Goal: Task Accomplishment & Management: Manage account settings

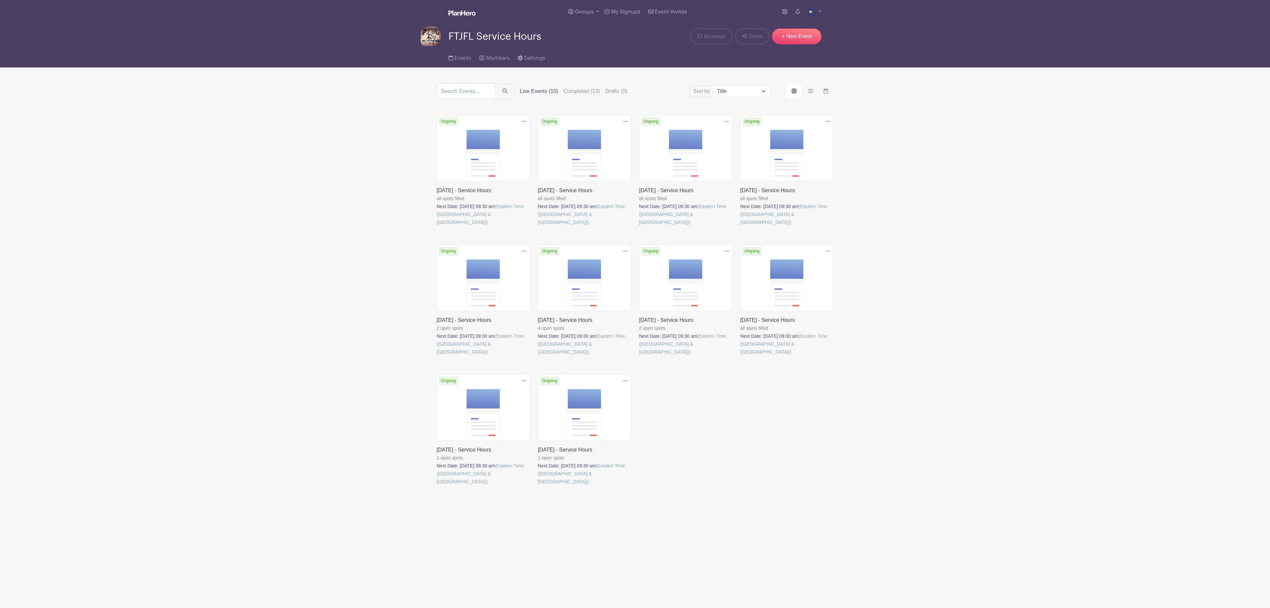
click at [437, 226] on link at bounding box center [437, 226] width 0 height 0
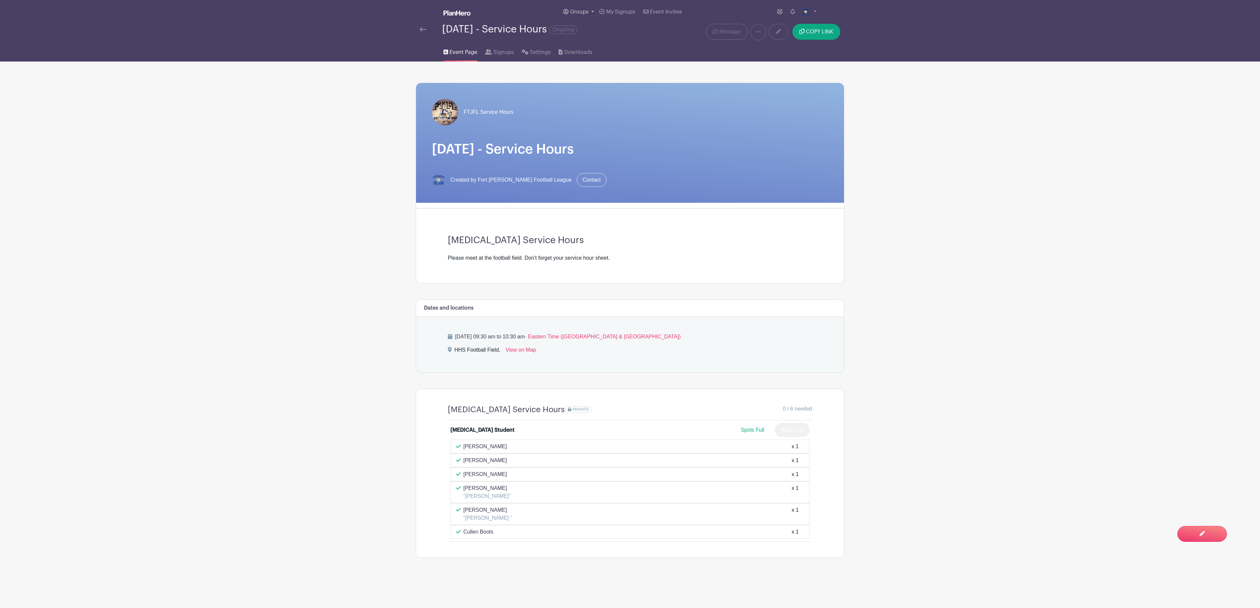
click at [586, 11] on span "Groups" at bounding box center [579, 11] width 19 height 5
click at [604, 64] on span "FTJFL Service Hours" at bounding box center [601, 63] width 49 height 8
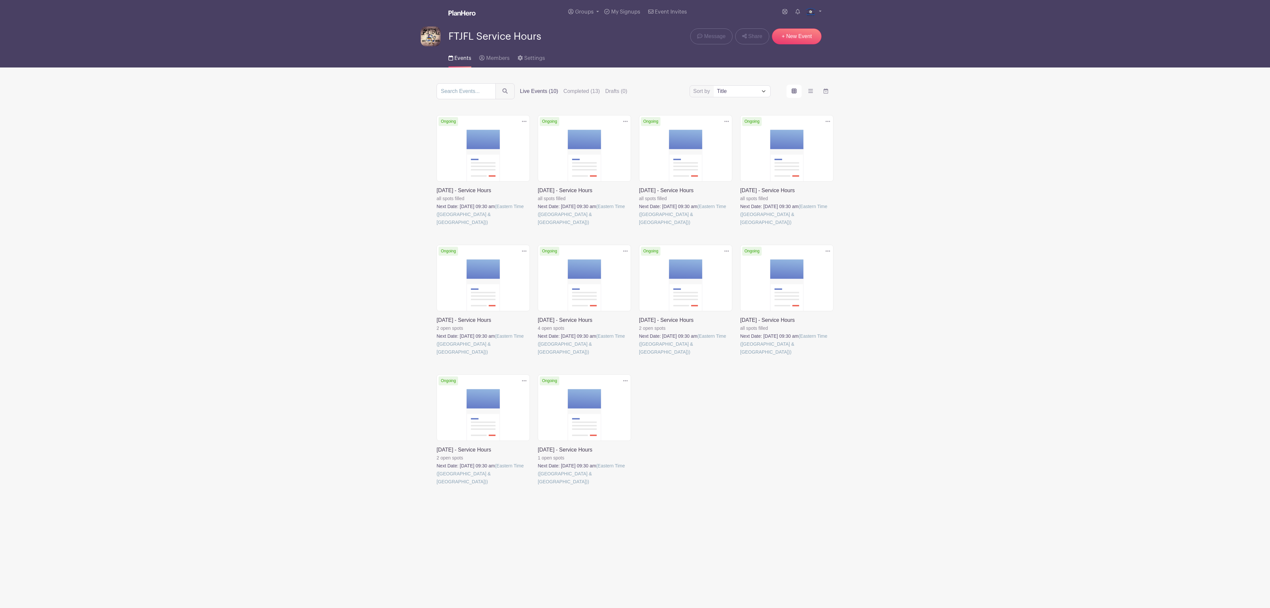
click at [437, 226] on link at bounding box center [437, 226] width 0 height 0
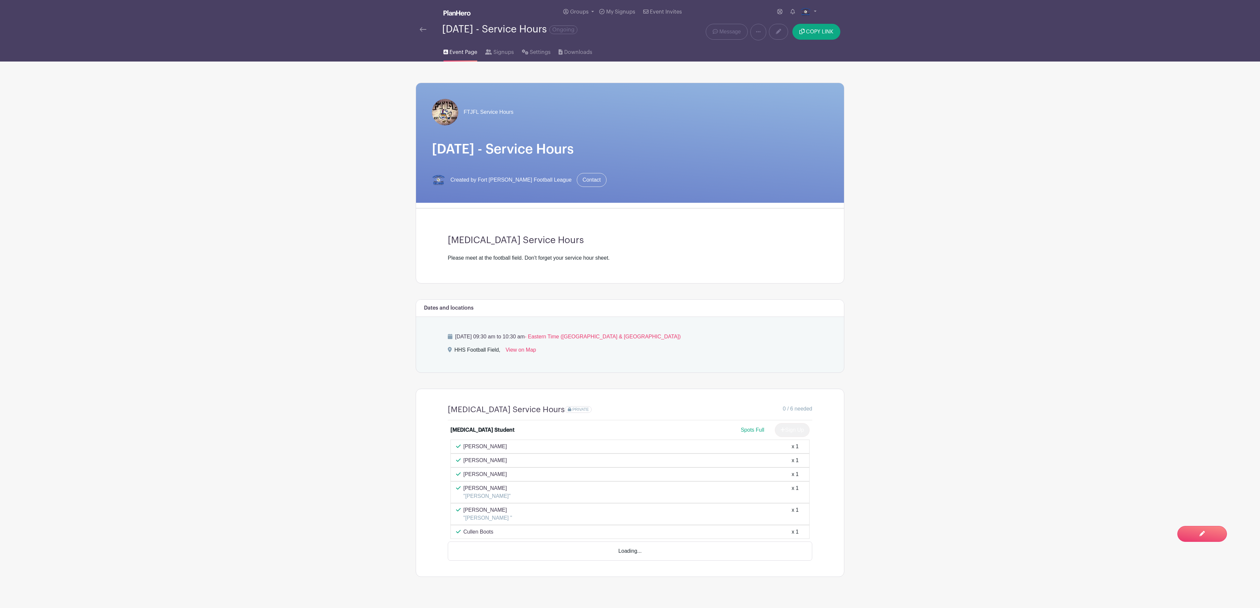
scroll to position [1, 0]
click at [586, 9] on span "Groups" at bounding box center [579, 11] width 19 height 5
click at [583, 63] on span "FTJFL Service Hours" at bounding box center [601, 63] width 49 height 8
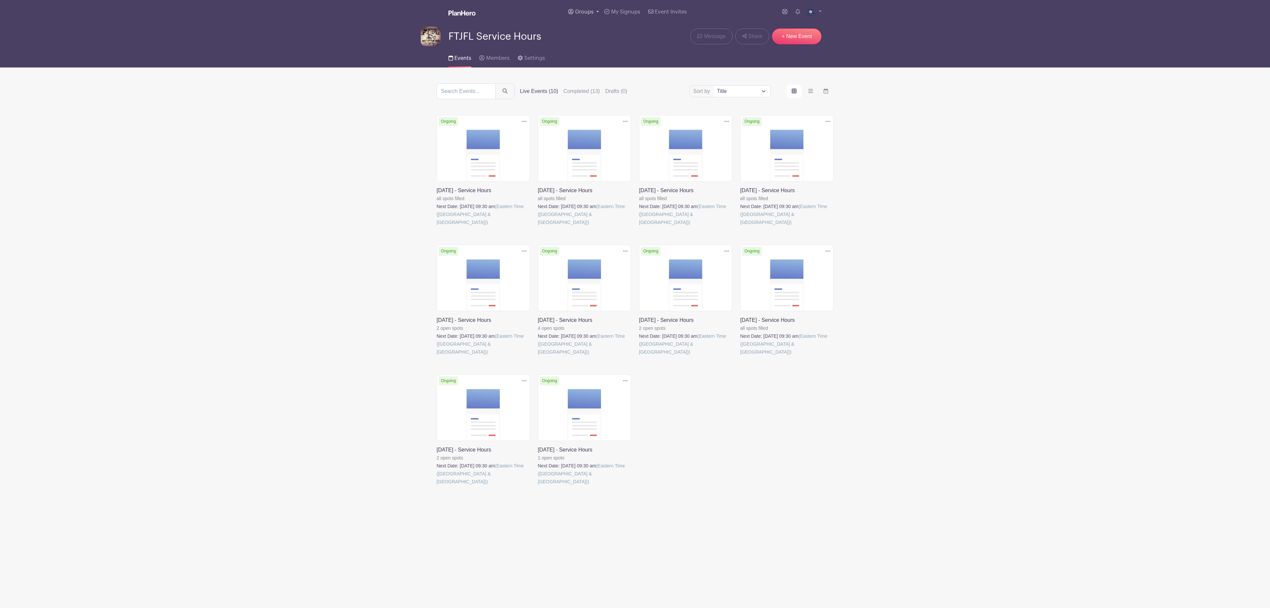
click at [589, 11] on span "Groups" at bounding box center [584, 11] width 19 height 5
click at [599, 54] on link "Fort [PERSON_NAME] Football League" at bounding box center [622, 48] width 112 height 13
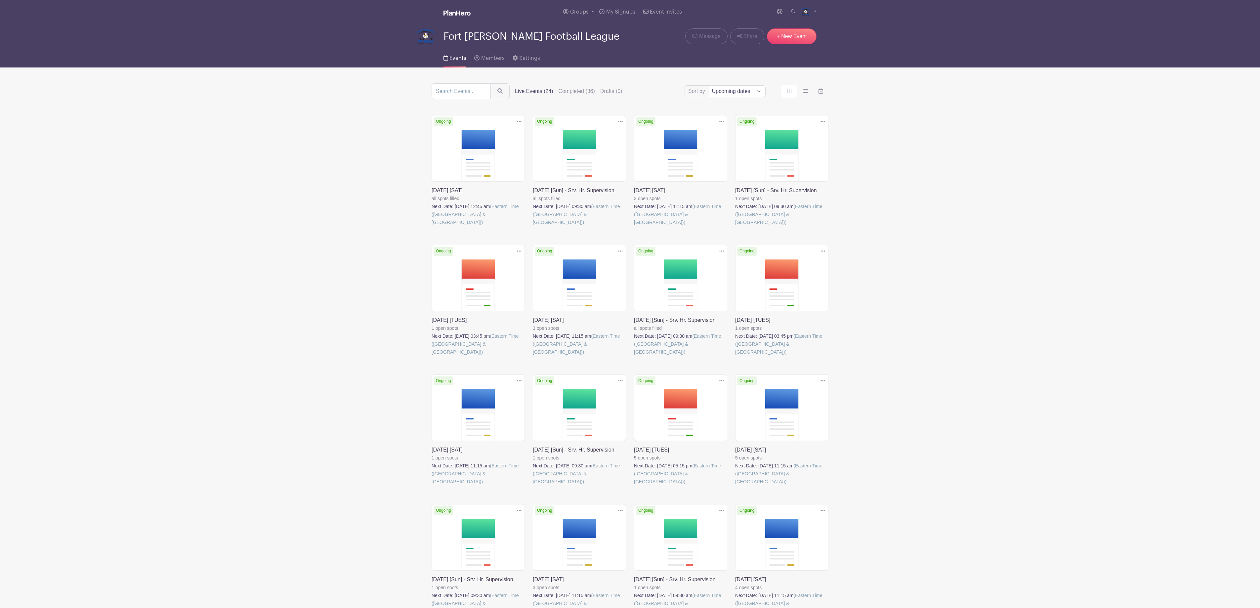
click at [432, 226] on link at bounding box center [432, 226] width 0 height 0
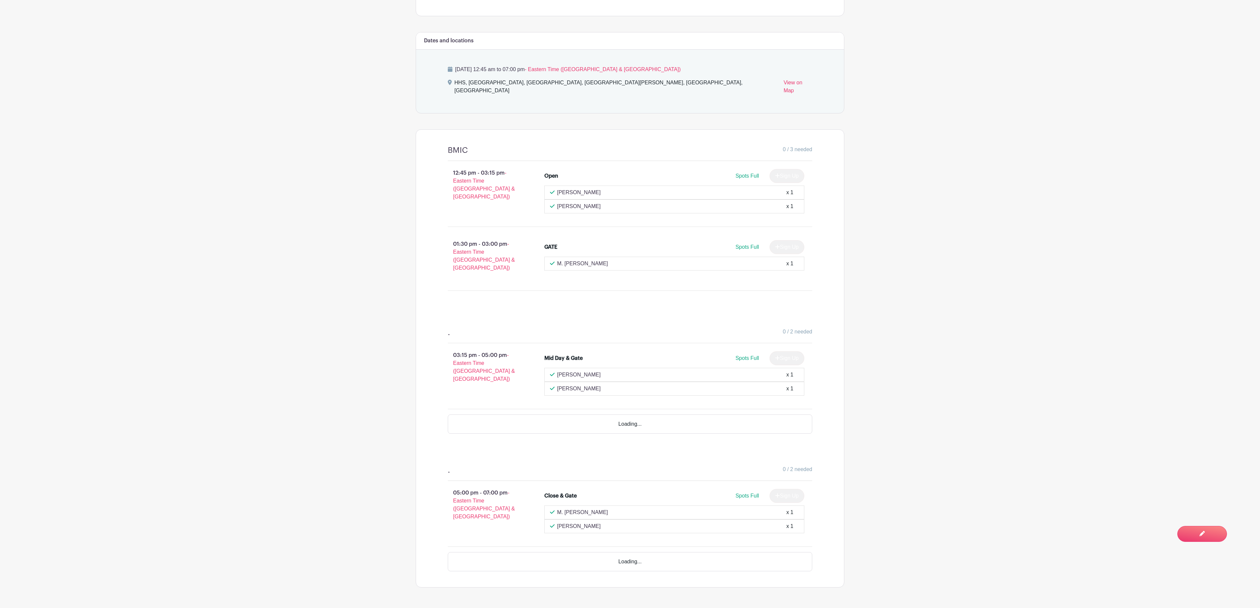
scroll to position [268, 0]
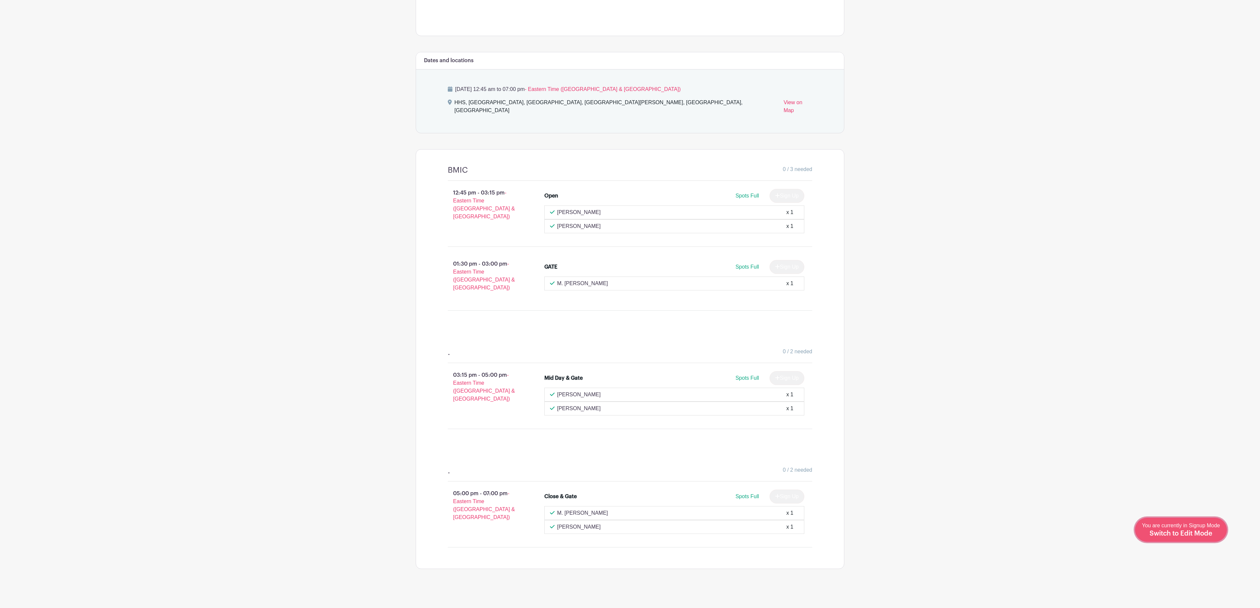
click at [1185, 530] on span "Switch to Edit Mode" at bounding box center [1181, 533] width 63 height 7
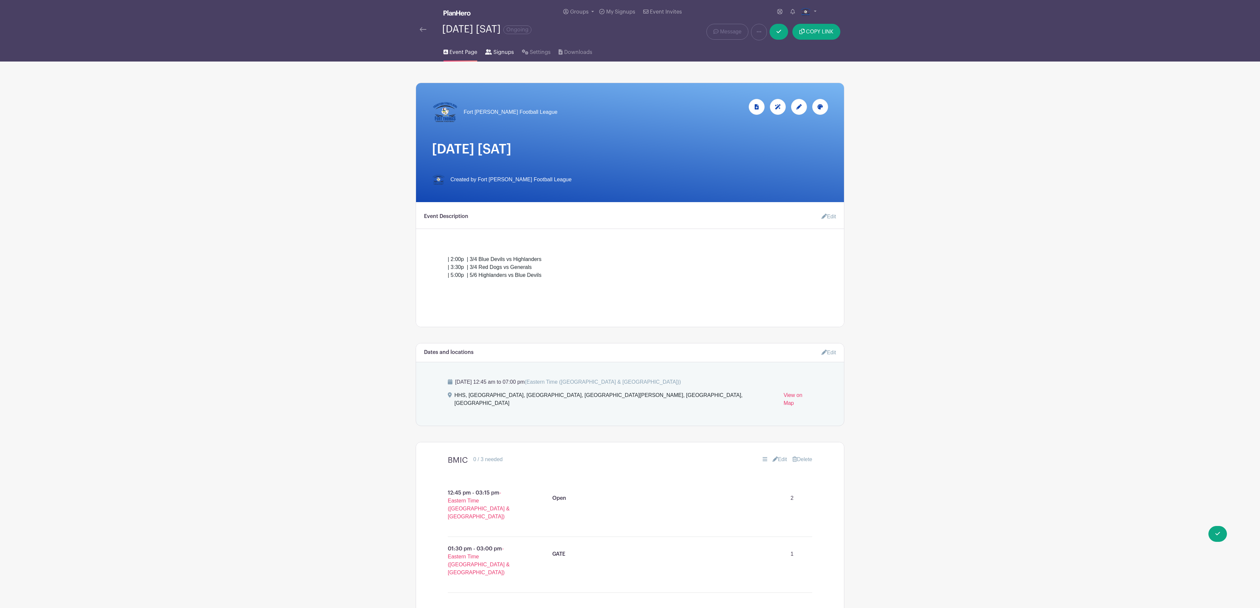
click at [509, 55] on span "Signups" at bounding box center [503, 52] width 21 height 8
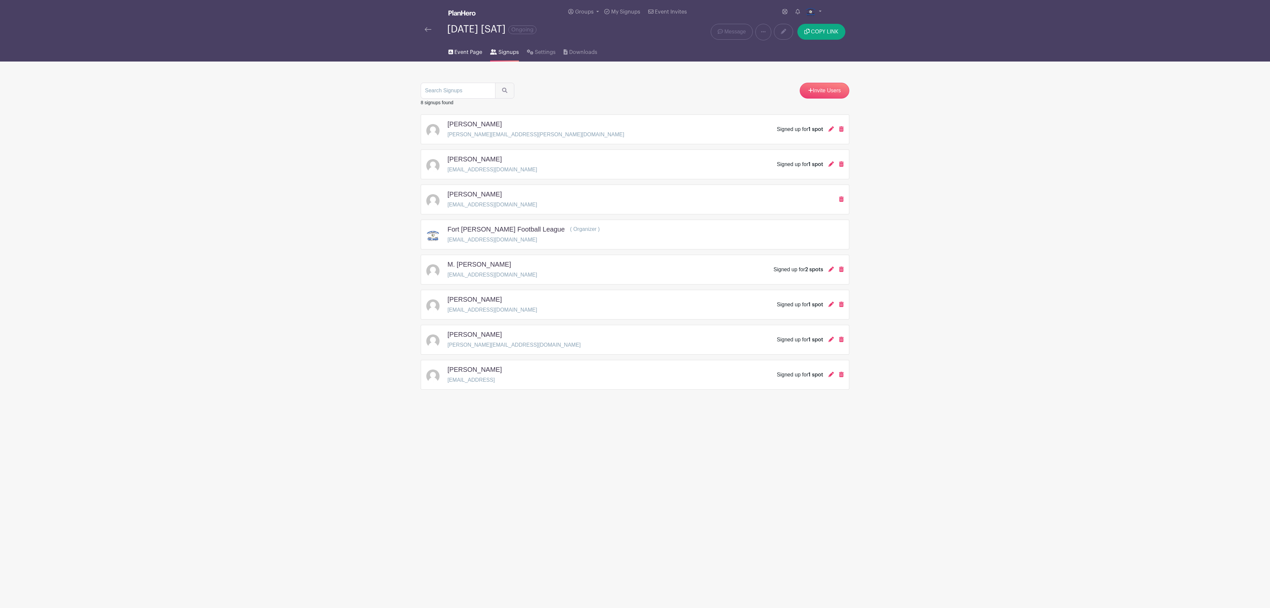
click at [465, 52] on span "Event Page" at bounding box center [468, 52] width 28 height 8
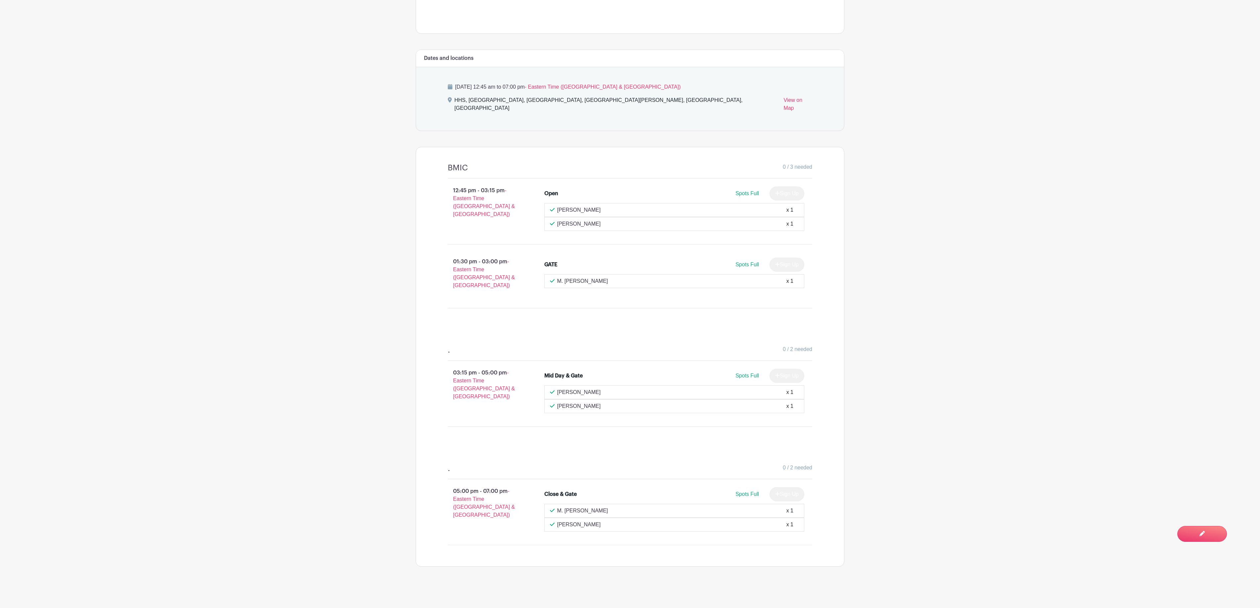
scroll to position [268, 0]
click at [1206, 528] on div "You are currently in Signup Mode Switch to Edit Mode" at bounding box center [1181, 530] width 78 height 16
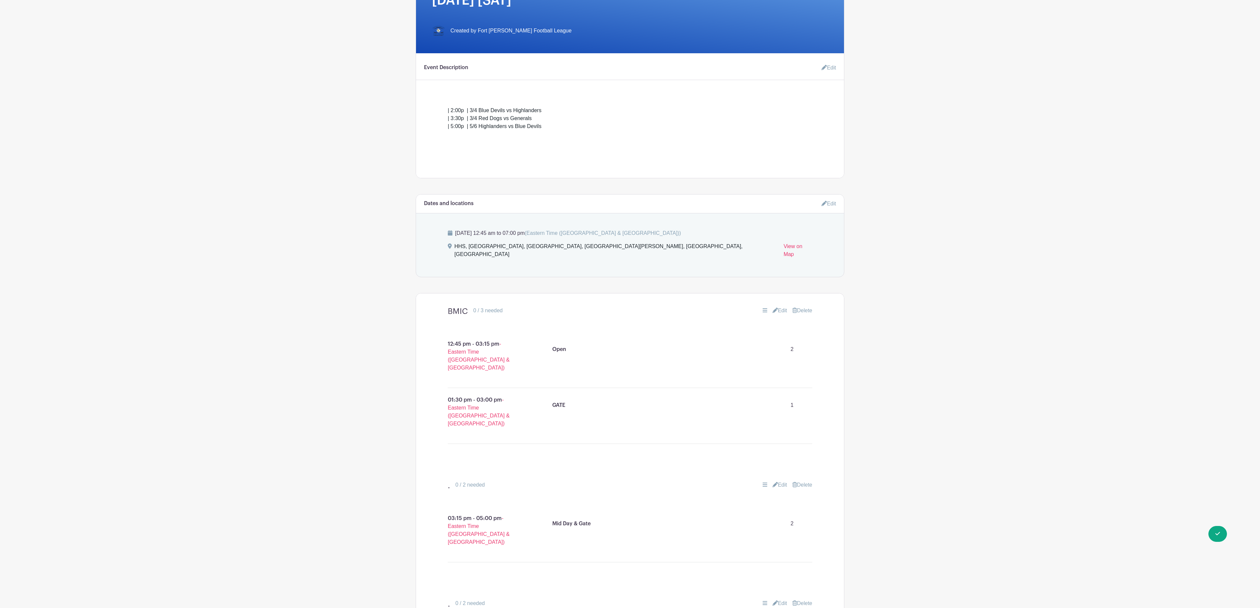
scroll to position [331, 0]
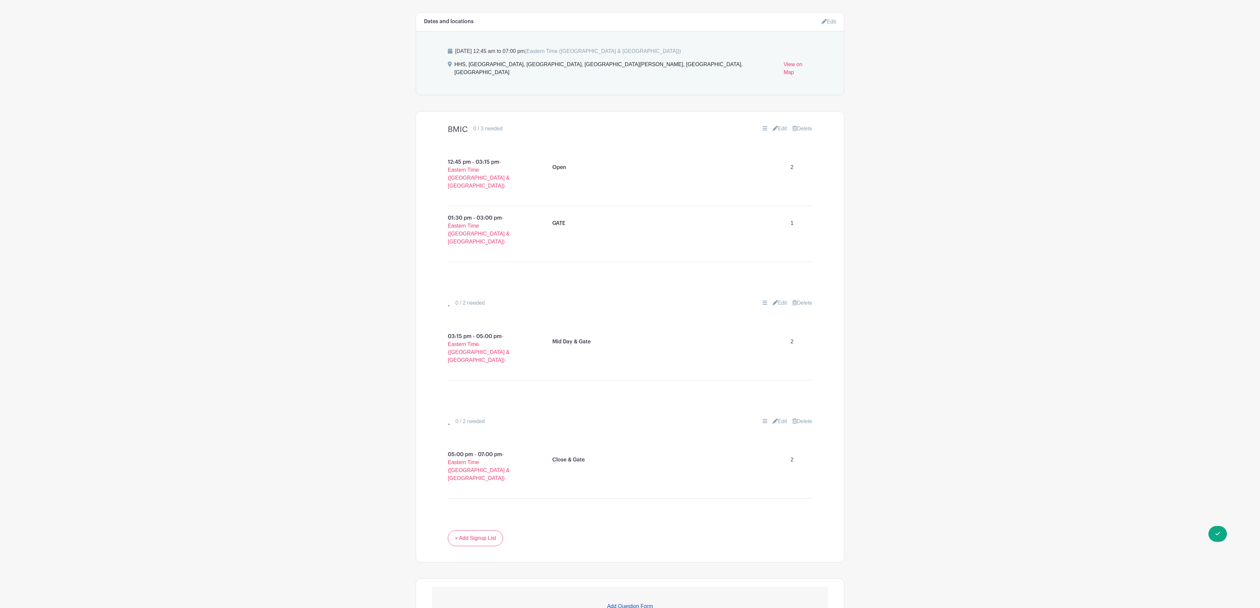
click at [776, 125] on link "Edit" at bounding box center [780, 129] width 15 height 8
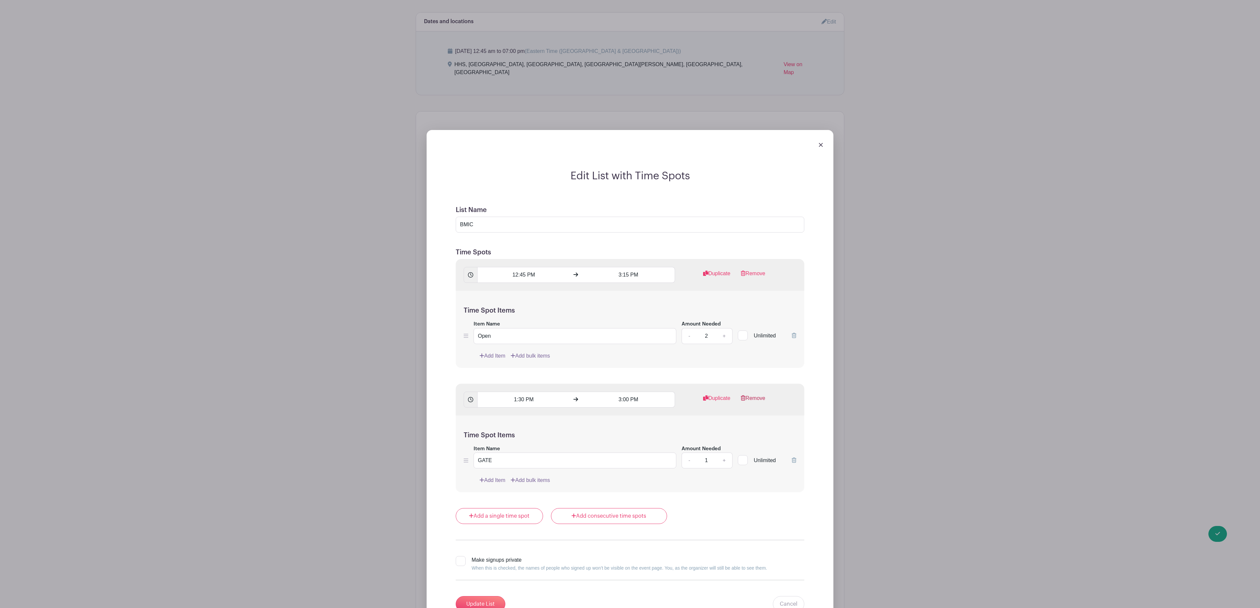
click at [752, 398] on link "Remove" at bounding box center [753, 400] width 24 height 13
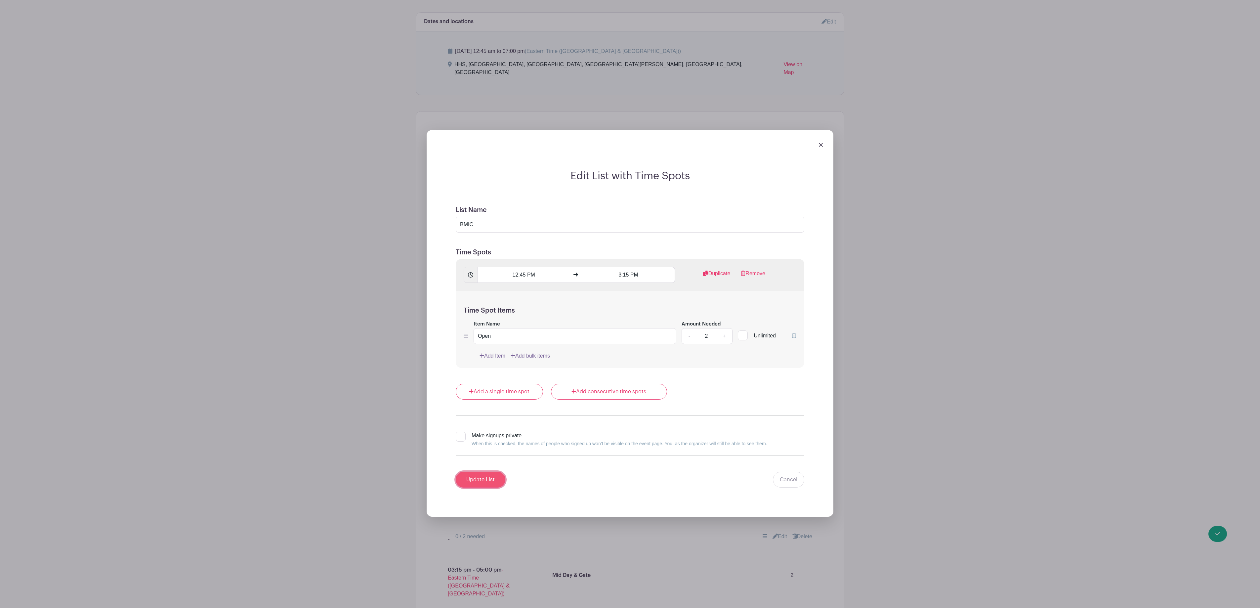
click at [499, 480] on input "Update List" at bounding box center [481, 480] width 50 height 16
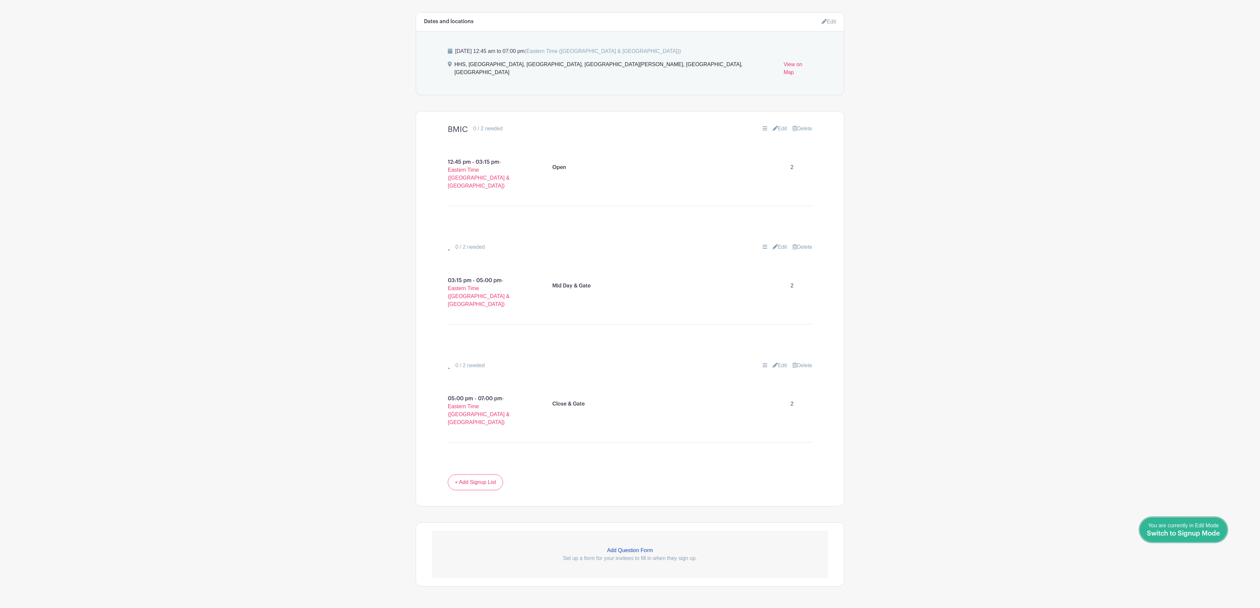
click at [1212, 532] on span "Switch to Signup Mode" at bounding box center [1183, 533] width 73 height 7
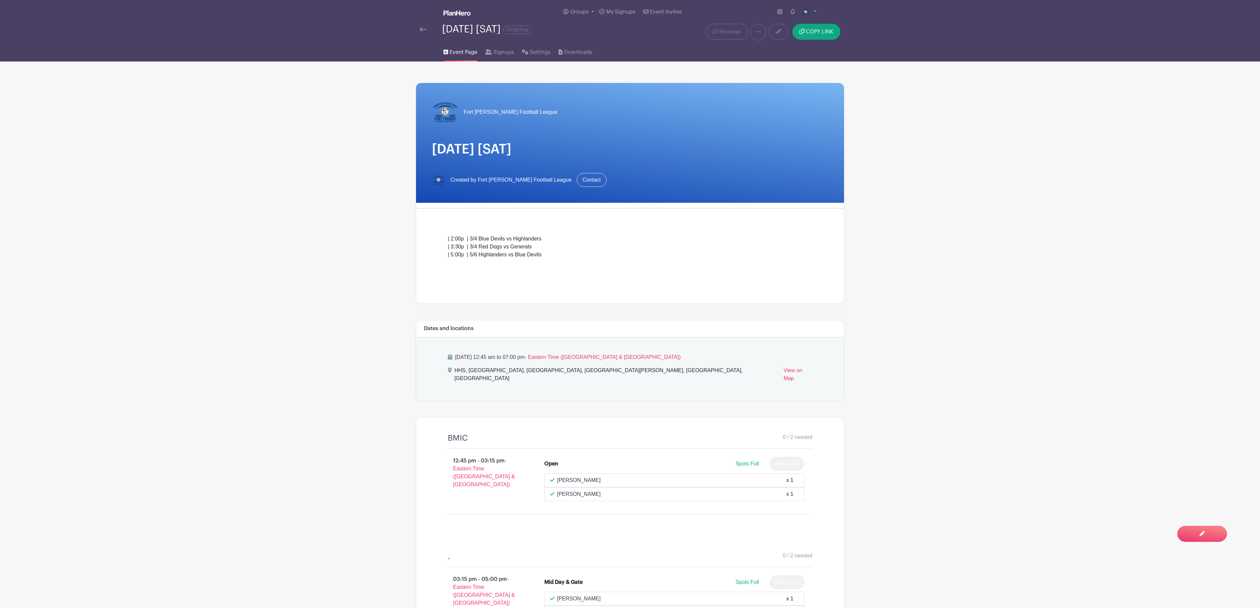
click at [428, 32] on div at bounding box center [431, 29] width 22 height 8
click at [500, 53] on span "Signups" at bounding box center [503, 52] width 21 height 8
